Goal: Check status

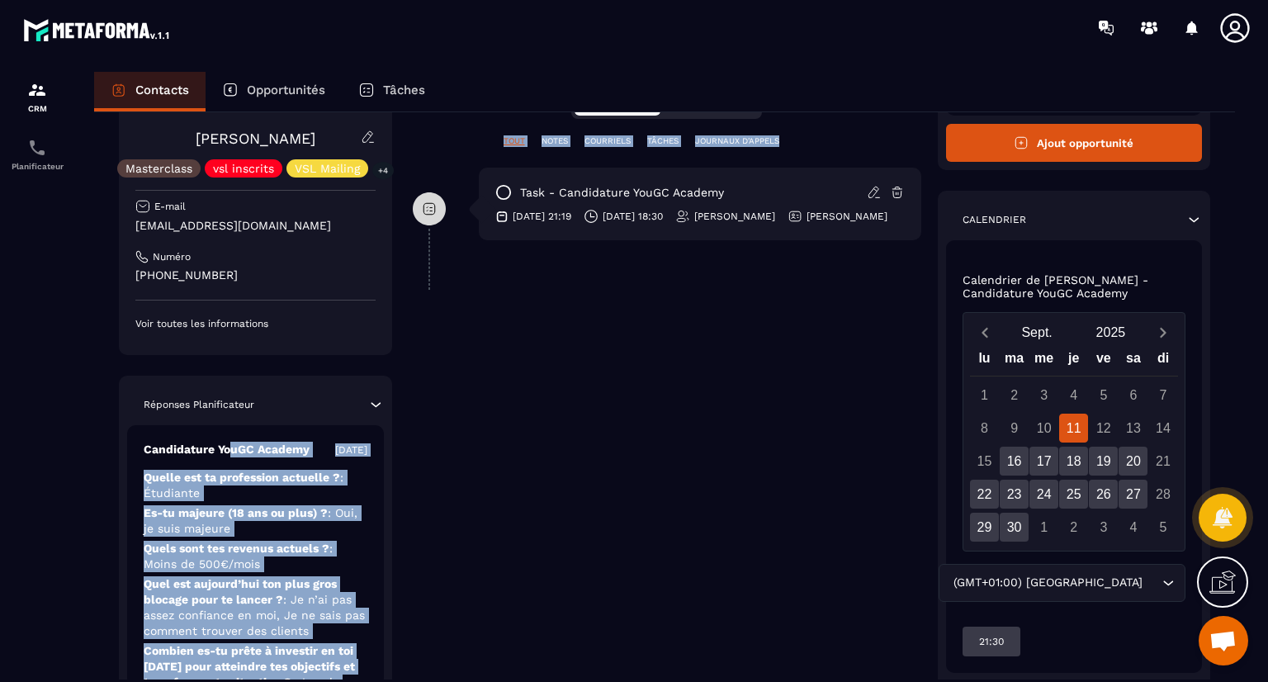
scroll to position [82, 0]
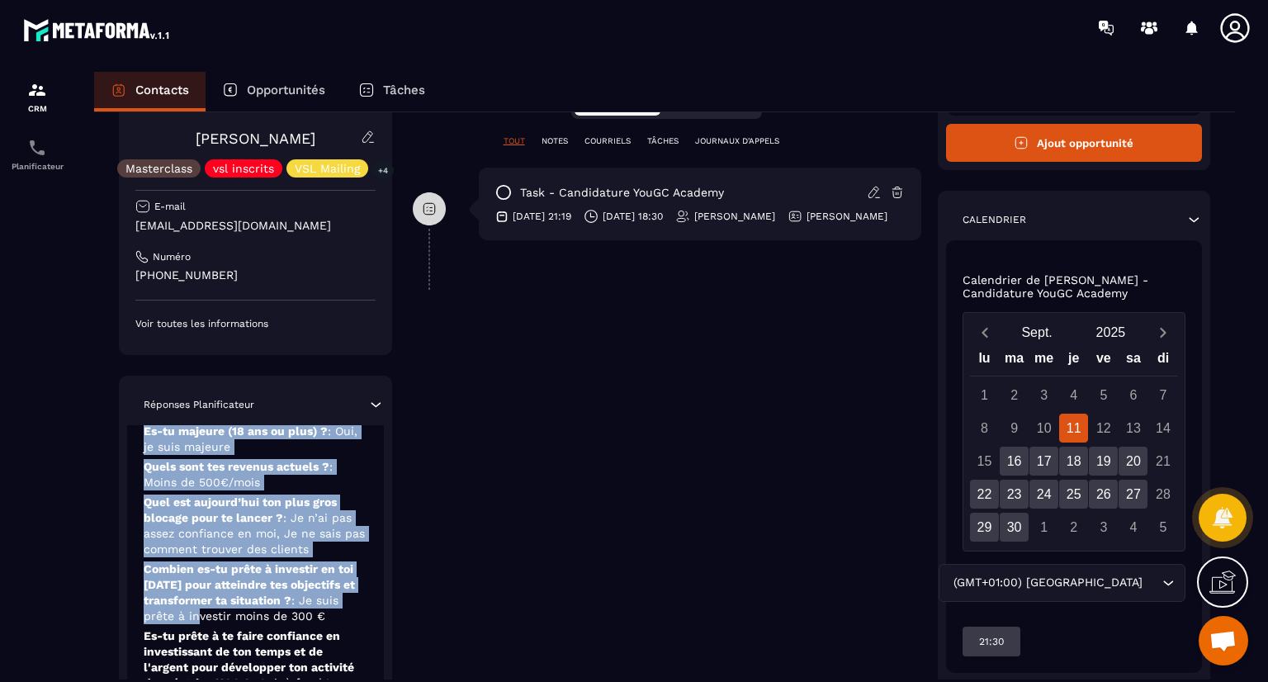
drag, startPoint x: 228, startPoint y: 584, endPoint x: 242, endPoint y: 611, distance: 30.6
click at [242, 611] on div "Candidature YouGC Academy [DATE] Quelle est ta profession actuelle ? : Étudiant…" at bounding box center [255, 552] width 257 height 419
click at [364, 473] on p "Quels sont tes revenus actuels ? : Moins de 500€/mois" at bounding box center [256, 474] width 224 height 31
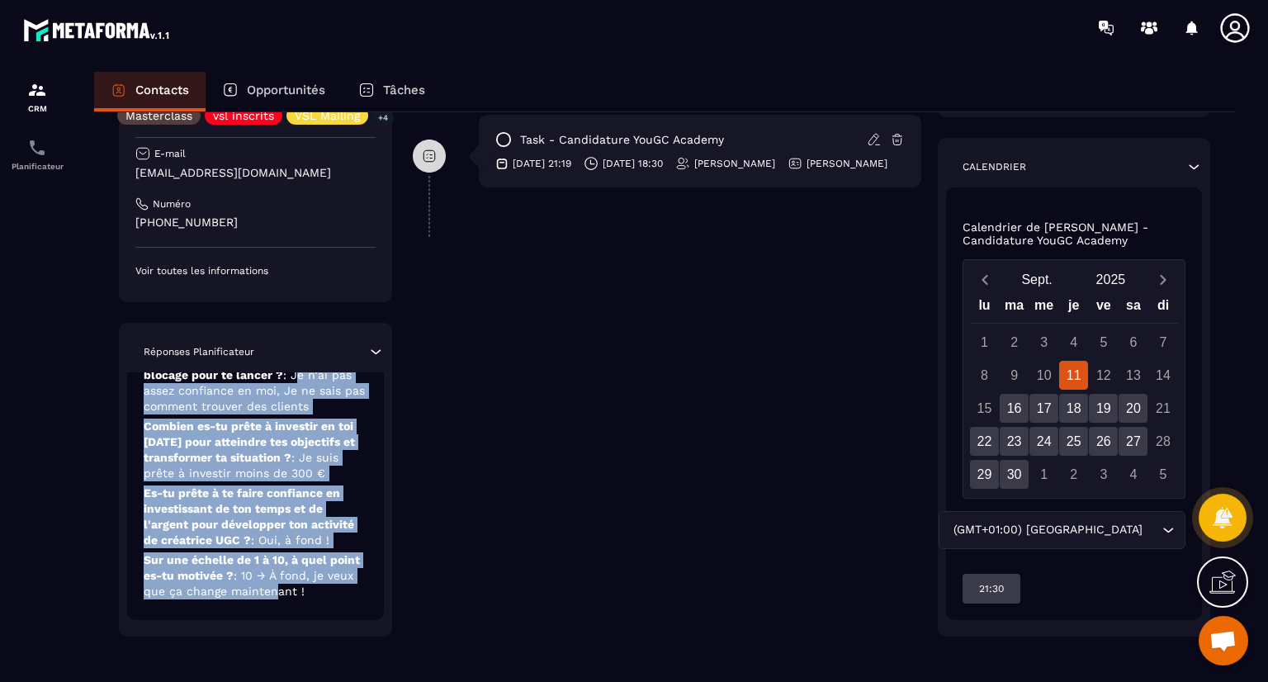
scroll to position [419, 0]
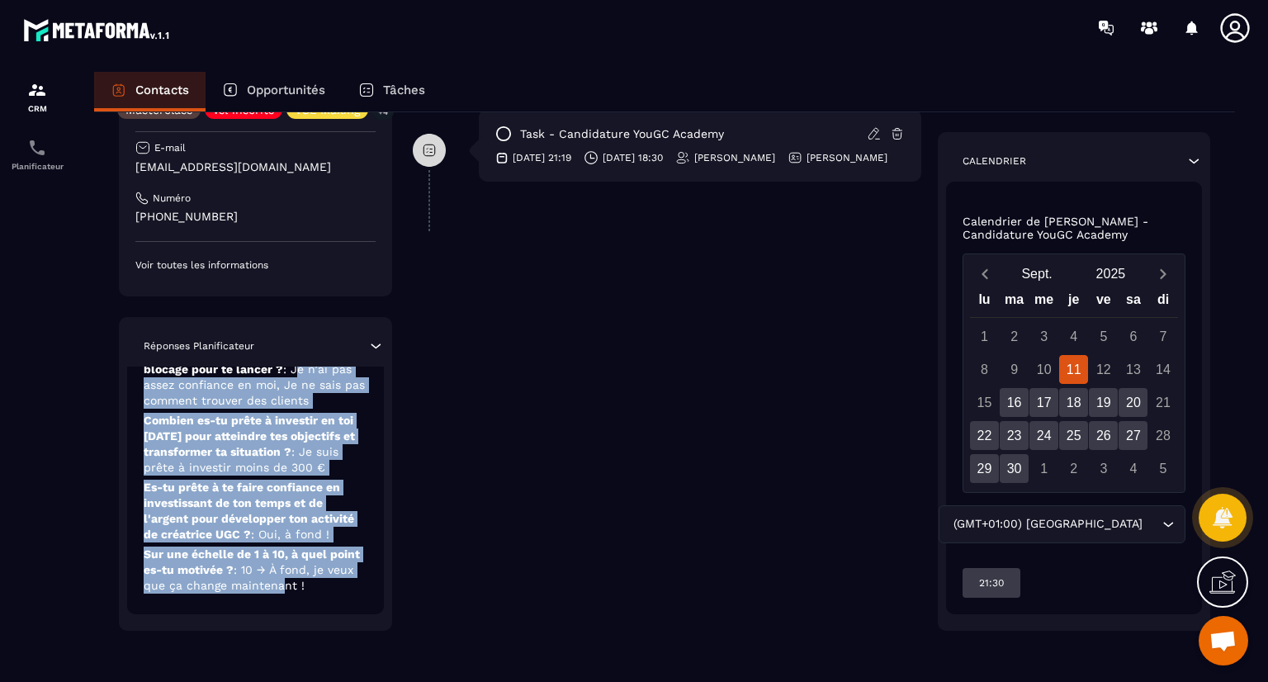
drag, startPoint x: 300, startPoint y: 520, endPoint x: 281, endPoint y: 602, distance: 83.9
click at [281, 602] on div "Candidature YouGC Academy [DATE] Quelle est ta profession actuelle ? : Étudiant…" at bounding box center [255, 404] width 257 height 419
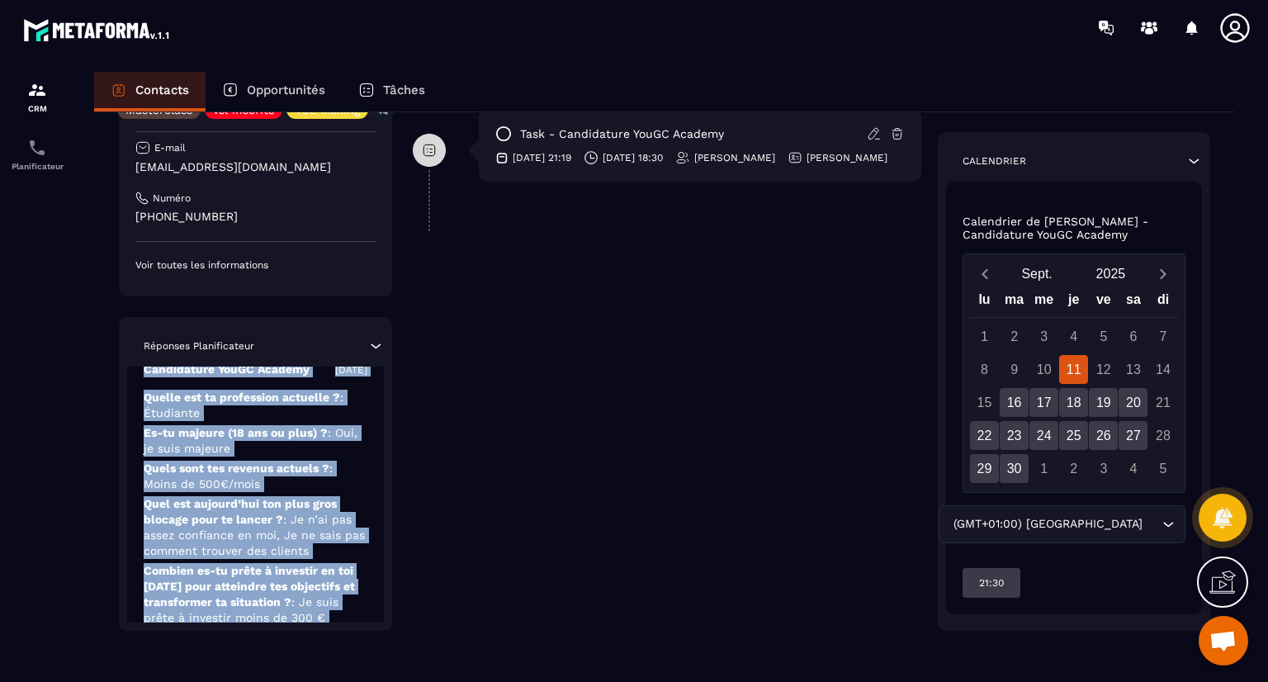
scroll to position [0, 0]
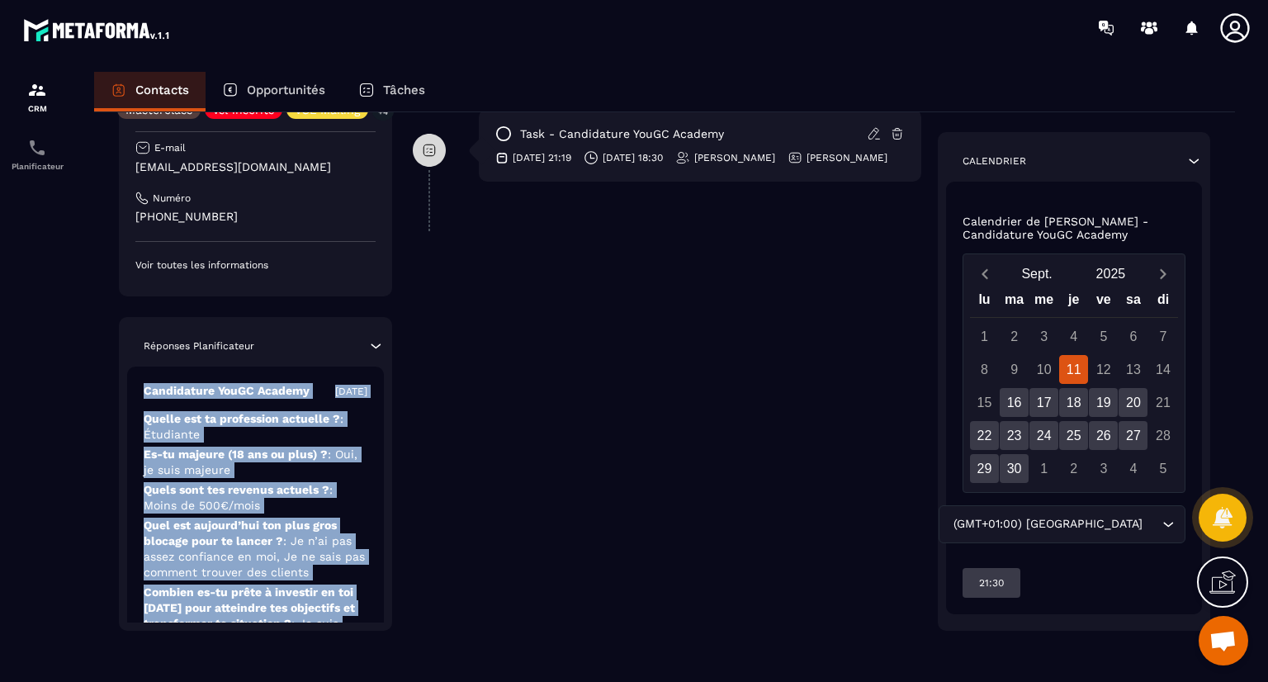
drag, startPoint x: 281, startPoint y: 602, endPoint x: 330, endPoint y: 335, distance: 271.0
click at [330, 335] on div "Réponses Planificateur Candidature YouGC Academy [DATE] Quelle est ta professio…" at bounding box center [255, 474] width 273 height 314
click at [299, 549] on span ": Je n’ai pas assez confiance en moi, Je ne sais pas comment trouver des clients" at bounding box center [254, 556] width 221 height 45
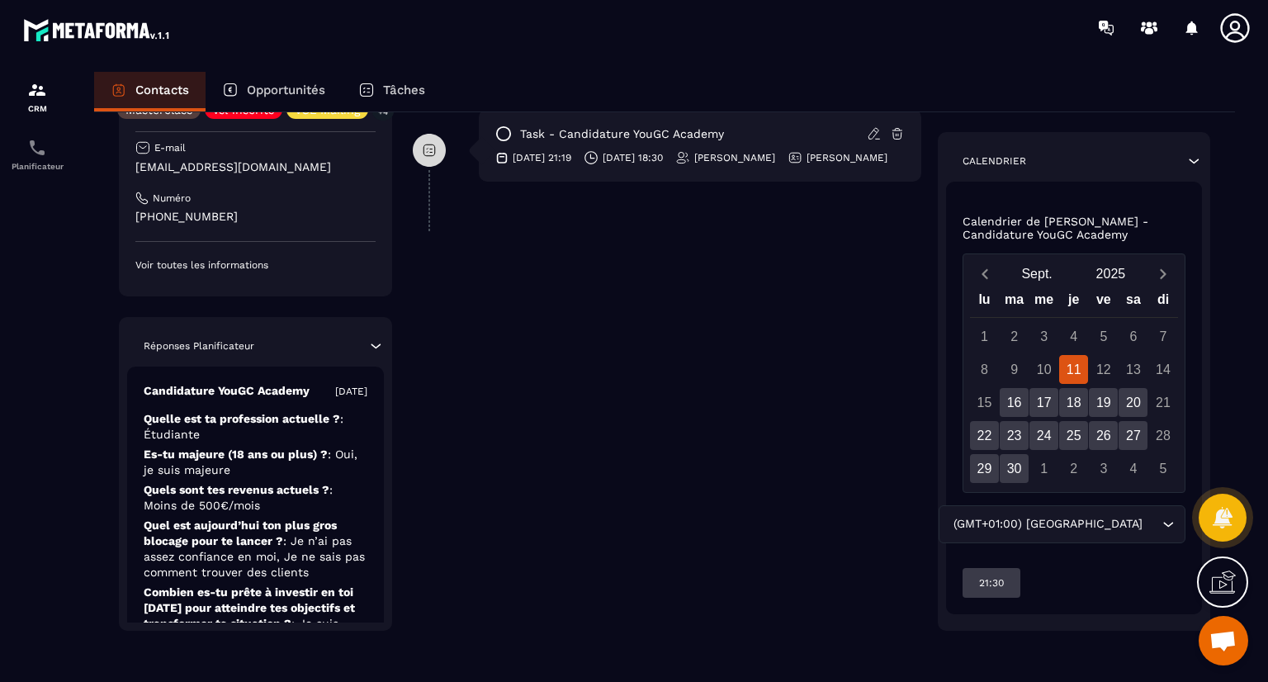
click at [300, 559] on span ": Je n’ai pas assez confiance en moi, Je ne sais pas comment trouver des clients" at bounding box center [254, 556] width 221 height 45
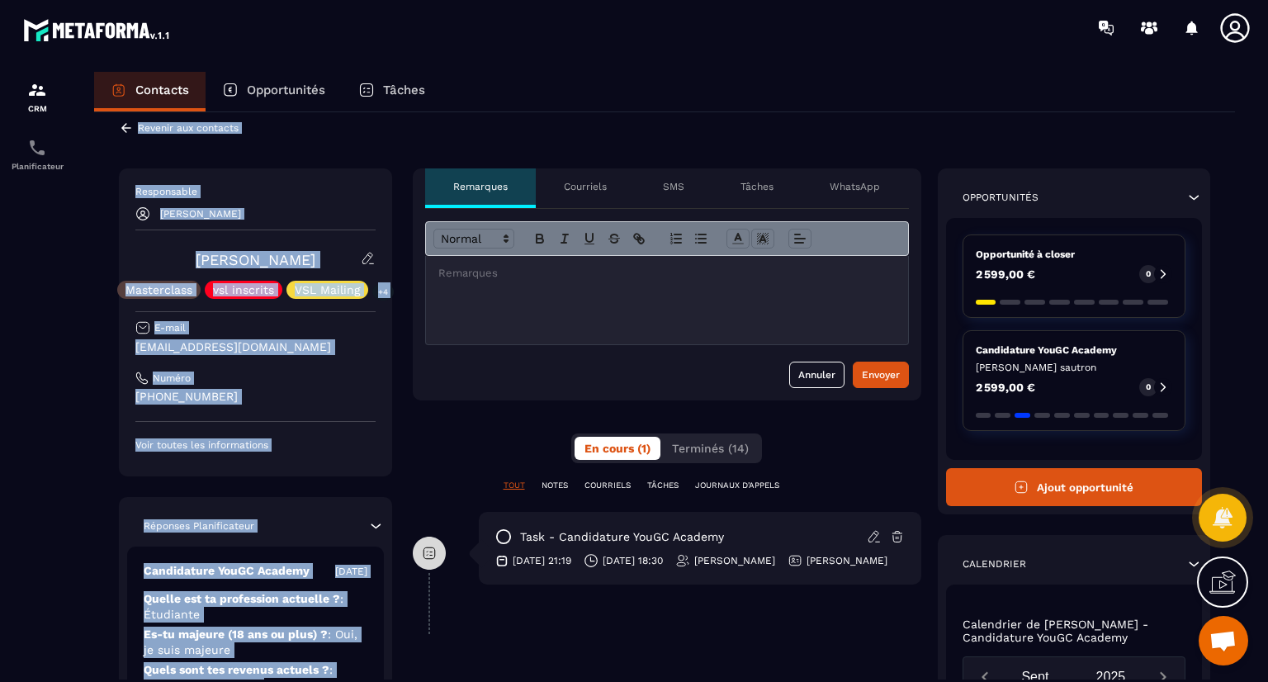
drag, startPoint x: 300, startPoint y: 559, endPoint x: 428, endPoint y: 102, distance: 473.8
click at [428, 102] on div "Contacts Opportunités Tâches Revenir aux contacts Responsable [PERSON_NAME] [PE…" at bounding box center [665, 392] width 1174 height 641
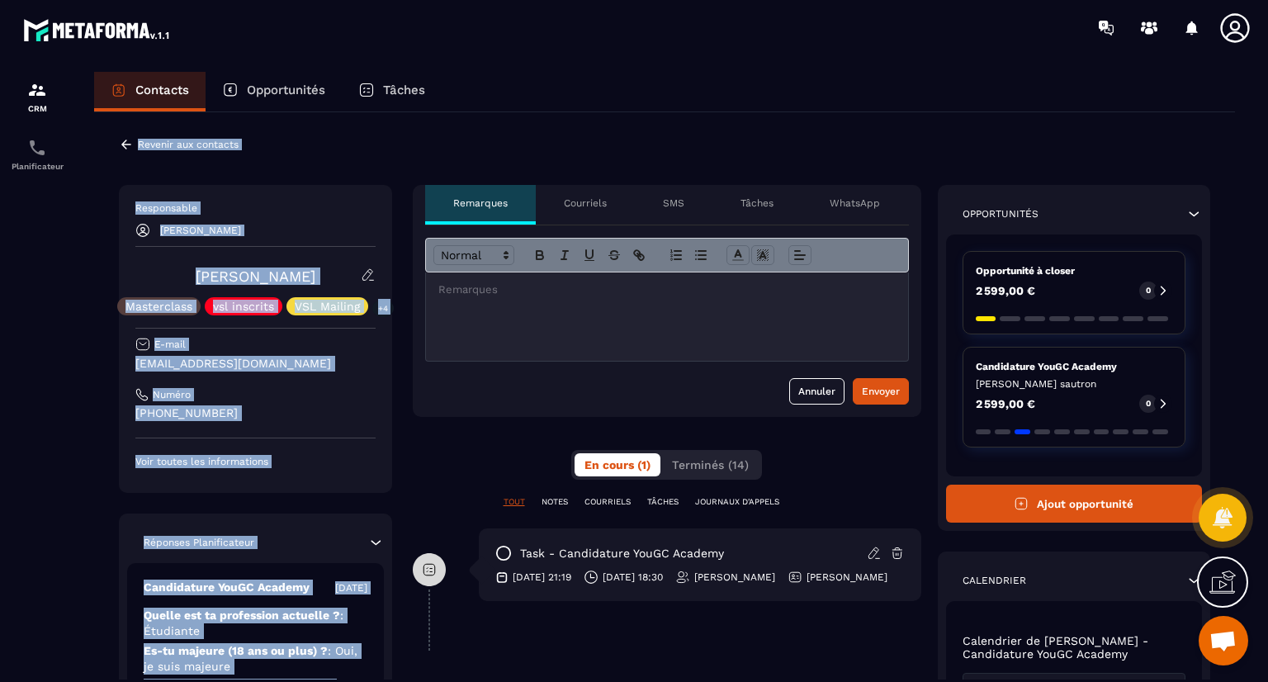
click at [418, 147] on div "Revenir aux contacts Responsable [PERSON_NAME] [PERSON_NAME] Masterclass vsl in…" at bounding box center [664, 605] width 1141 height 987
